Goal: Transaction & Acquisition: Download file/media

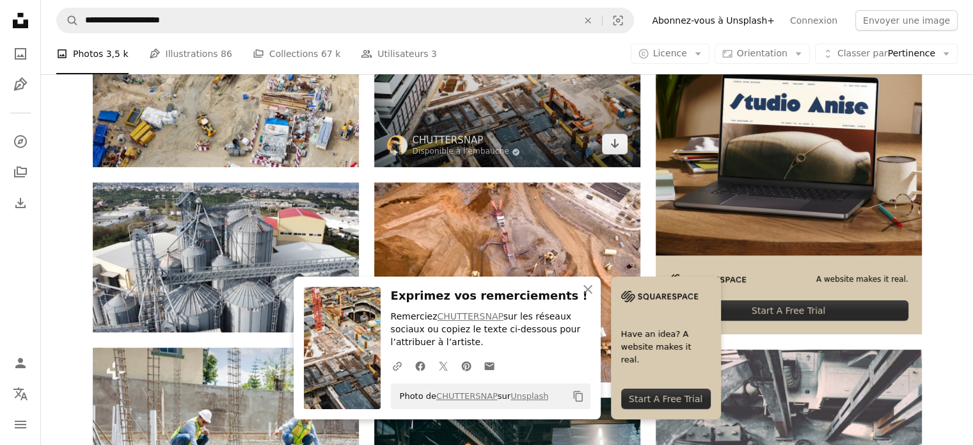
scroll to position [381, 0]
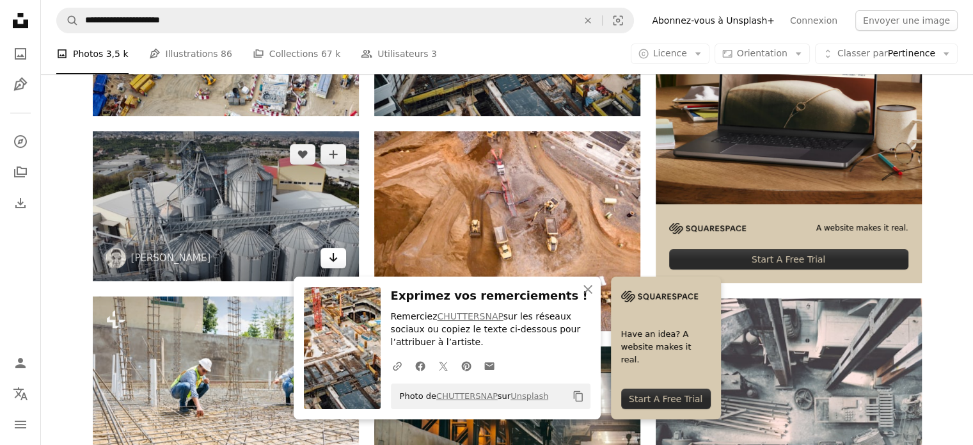
click at [329, 254] on icon "Arrow pointing down" at bounding box center [333, 257] width 10 height 15
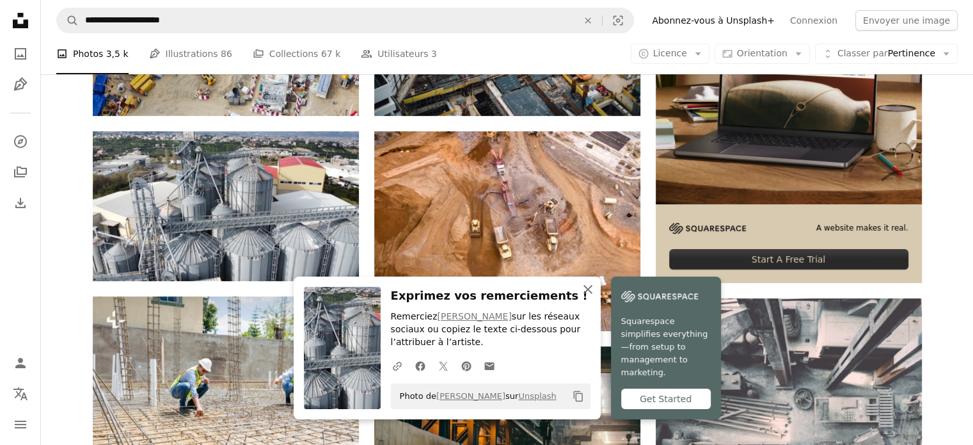
click at [591, 294] on icon "An X shape" at bounding box center [587, 288] width 15 height 15
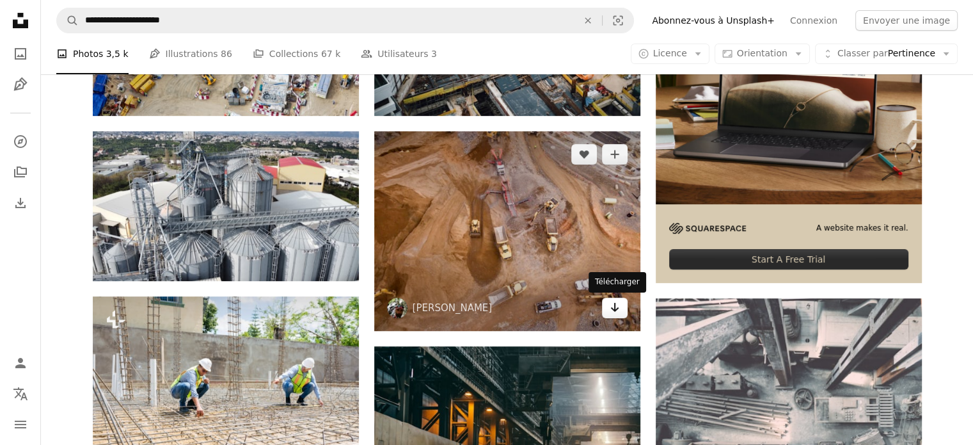
click at [615, 308] on icon "Arrow pointing down" at bounding box center [615, 306] width 10 height 15
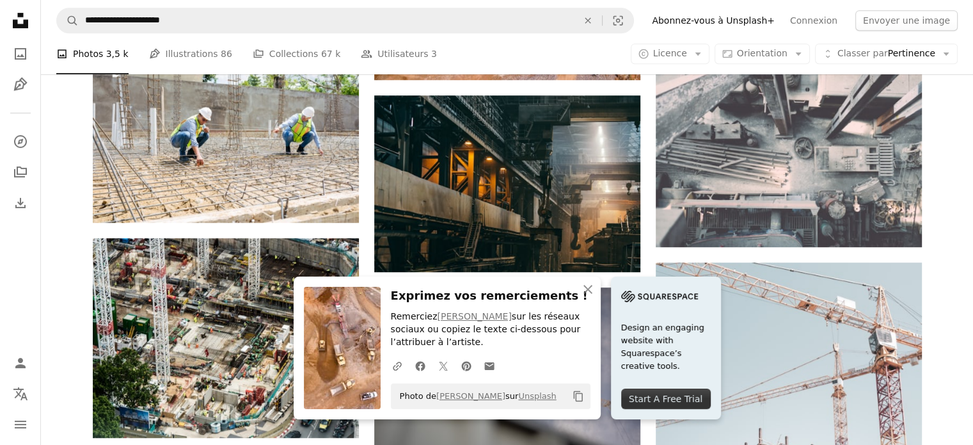
scroll to position [635, 0]
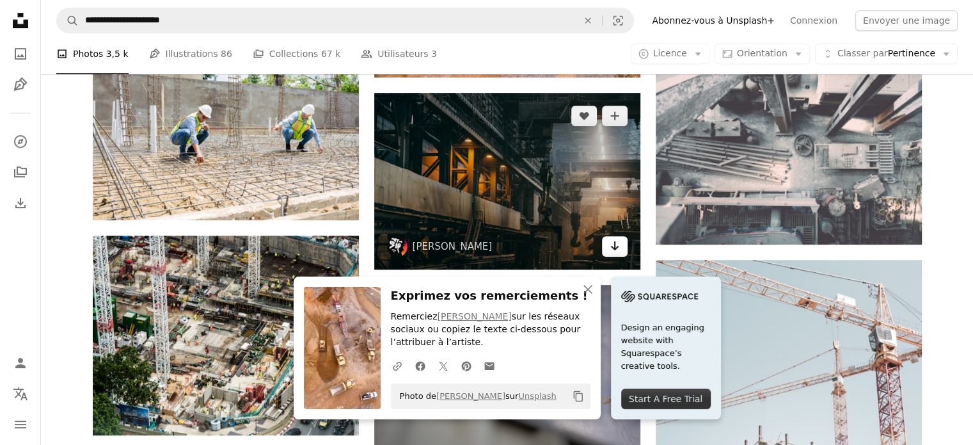
click at [610, 245] on icon "Arrow pointing down" at bounding box center [615, 245] width 10 height 15
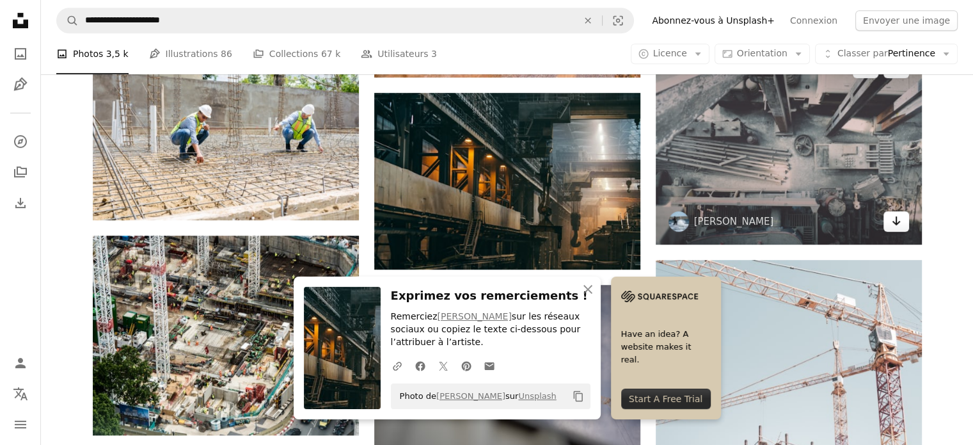
click at [894, 226] on icon "Arrow pointing down" at bounding box center [896, 220] width 10 height 15
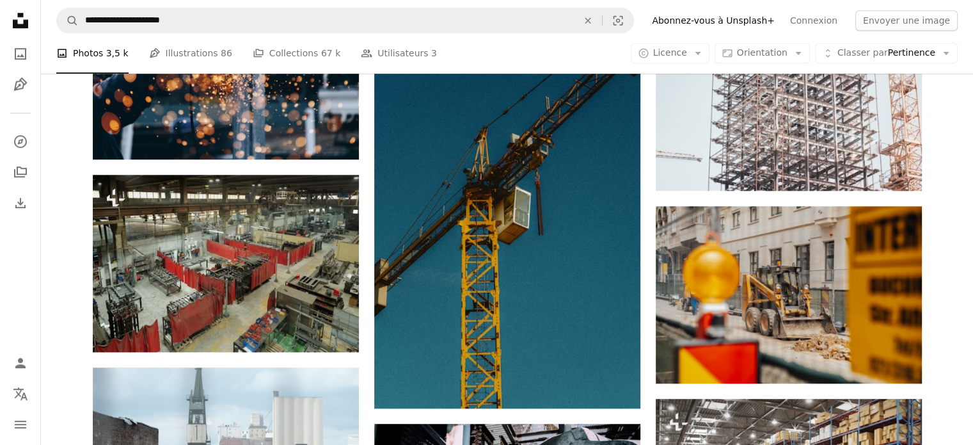
scroll to position [1126, 0]
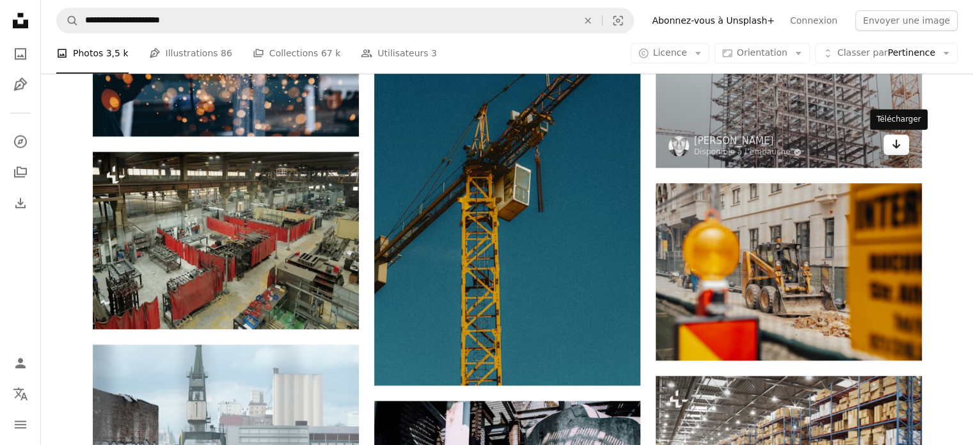
click at [895, 143] on icon "Arrow pointing down" at bounding box center [896, 143] width 10 height 15
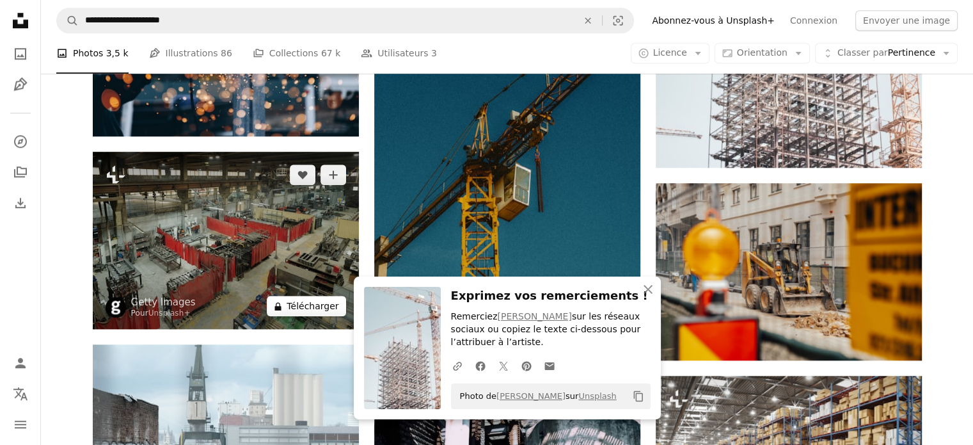
click at [321, 303] on button "A lock Télécharger" at bounding box center [306, 306] width 79 height 20
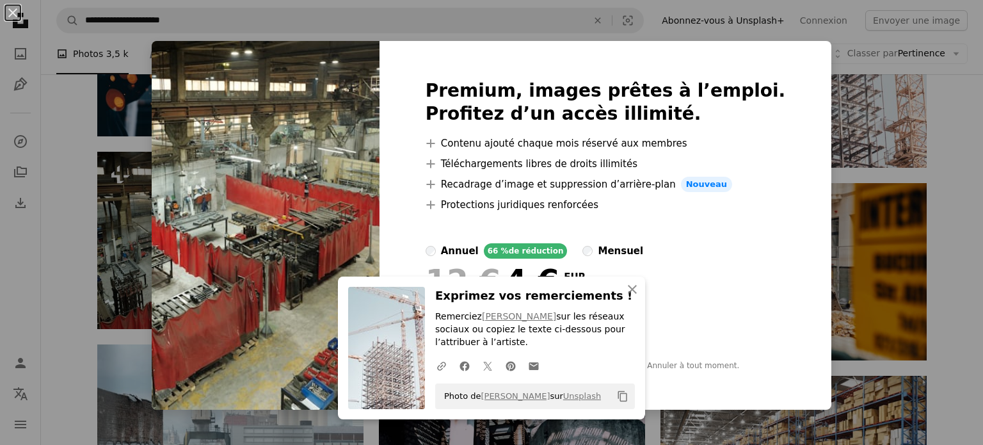
click at [933, 138] on div "An X shape Premium, images prêtes à l’emploi. Profitez d’un accès illimité. A p…" at bounding box center [491, 222] width 983 height 445
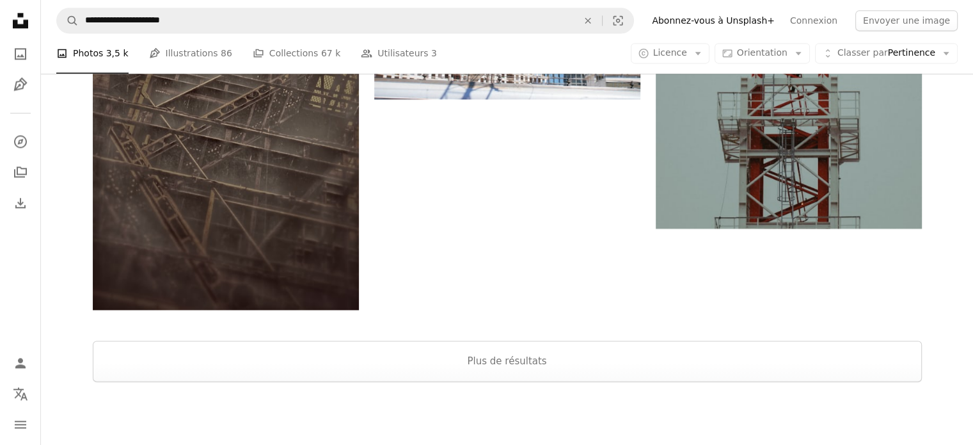
scroll to position [1798, 0]
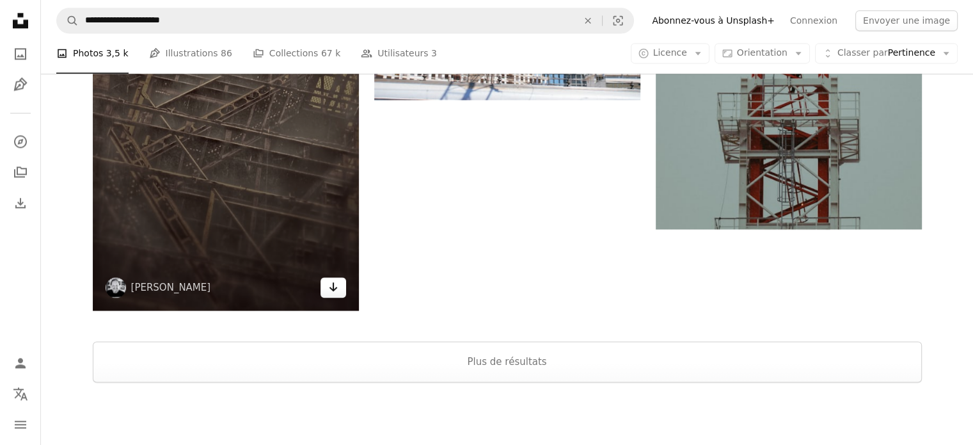
click at [330, 289] on icon "Télécharger" at bounding box center [333, 286] width 8 height 9
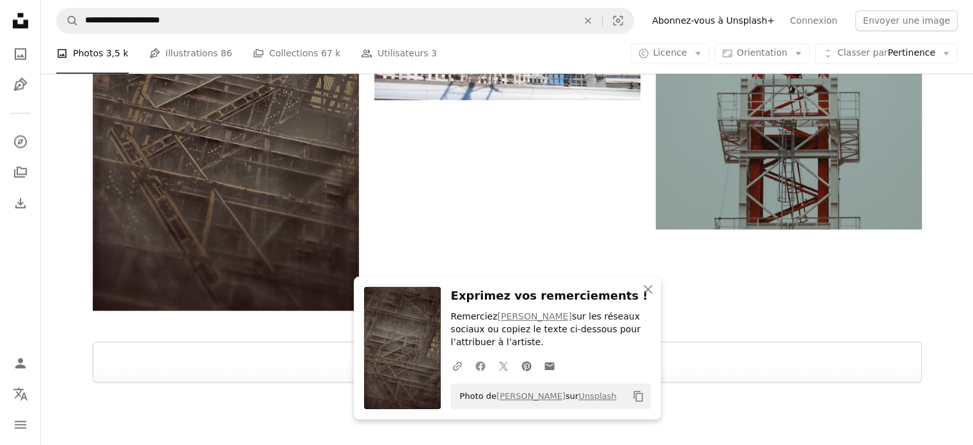
click at [476, 362] on icon "Facebook icon" at bounding box center [481, 366] width 12 height 12
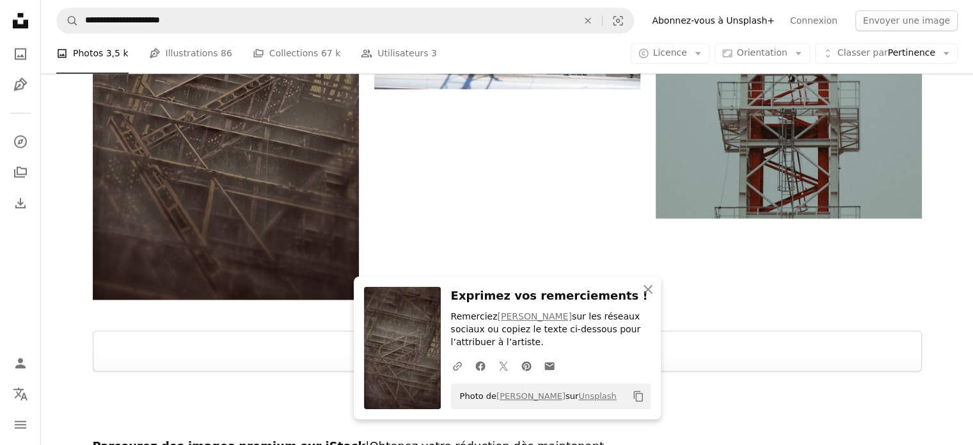
scroll to position [1809, 0]
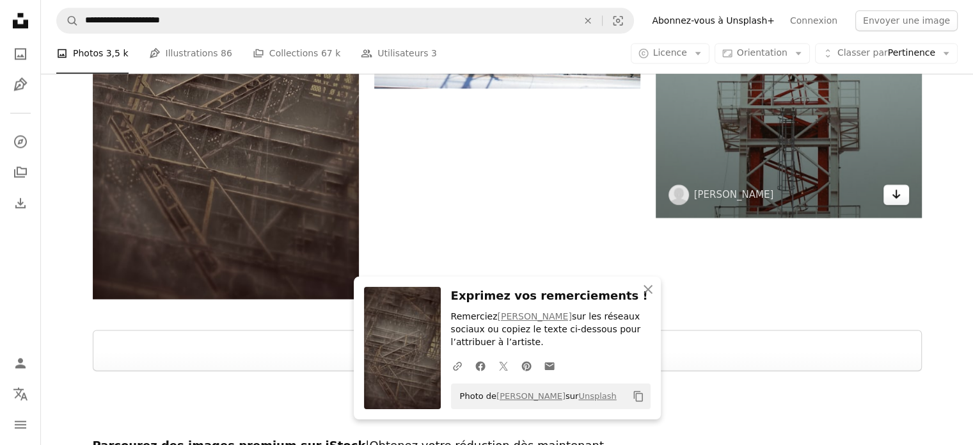
click at [896, 194] on icon "Arrow pointing down" at bounding box center [896, 193] width 10 height 15
